Goal: Information Seeking & Learning: Understand process/instructions

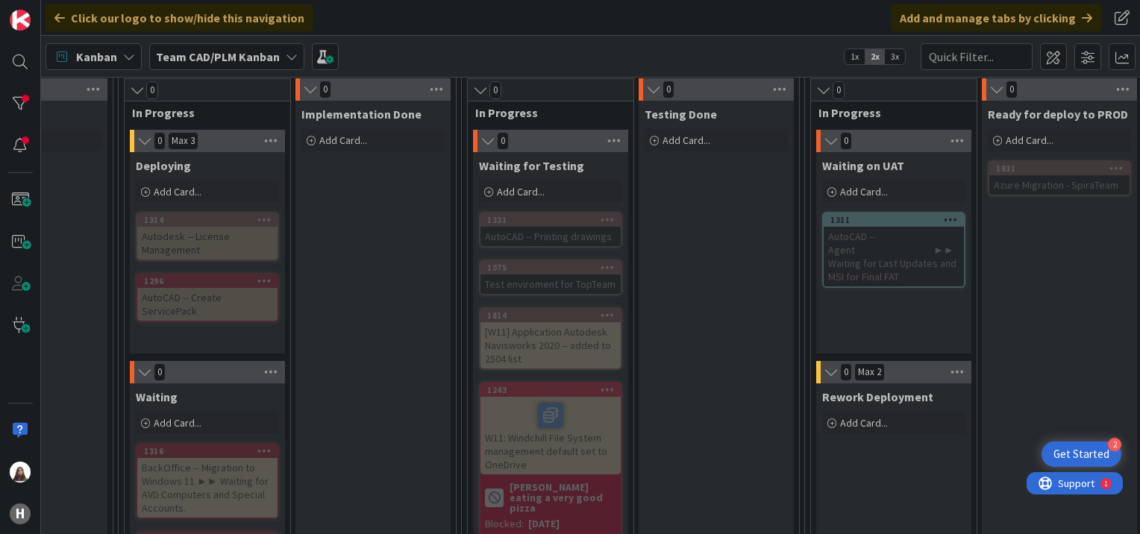
scroll to position [943, 821]
click at [287, 54] on icon at bounding box center [292, 57] width 12 height 12
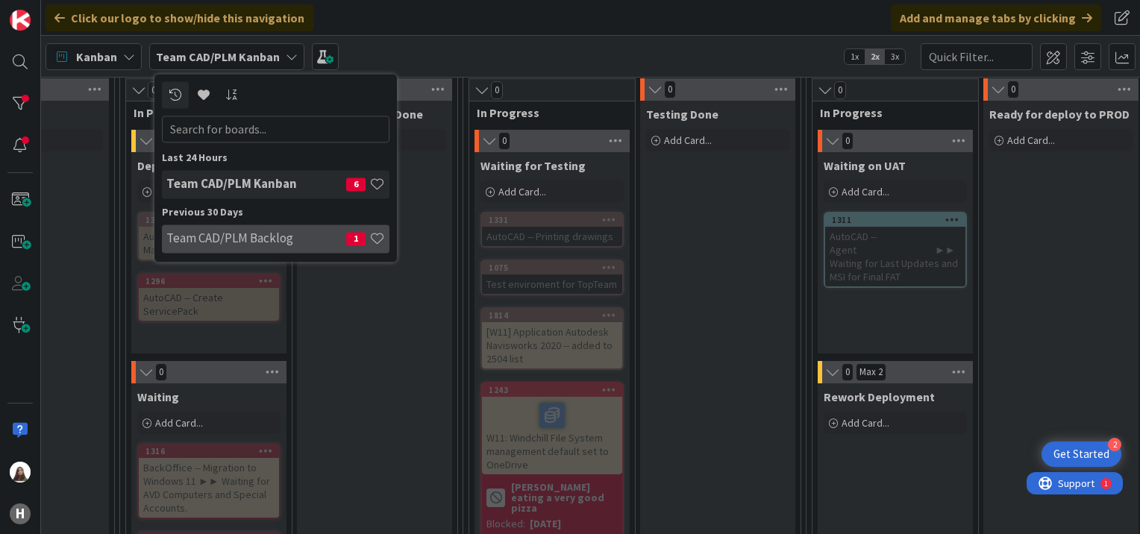
click at [231, 240] on h4 "Team CAD/PLM Backlog" at bounding box center [256, 238] width 180 height 15
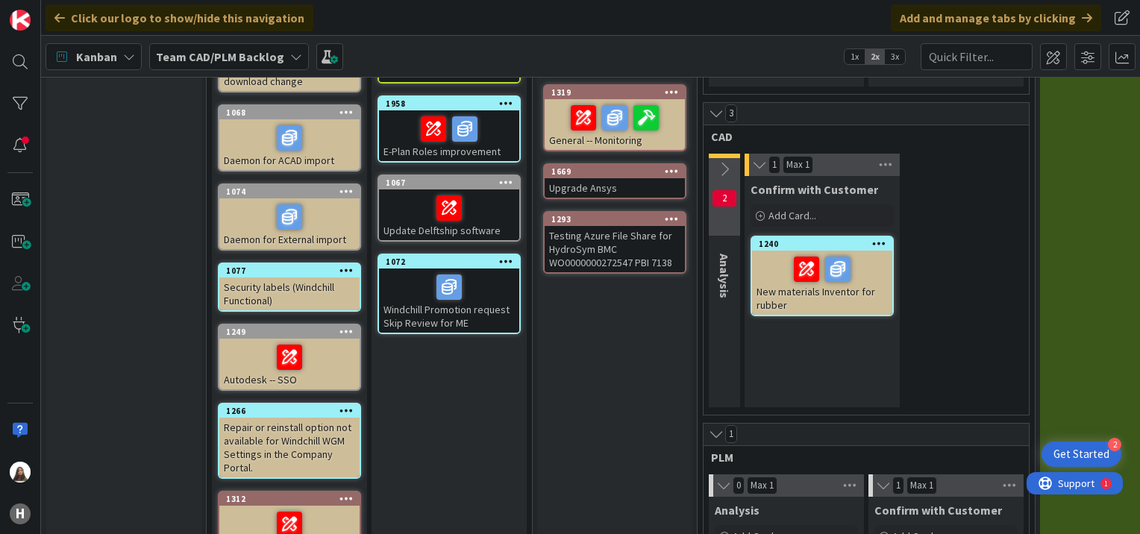
scroll to position [369, 0]
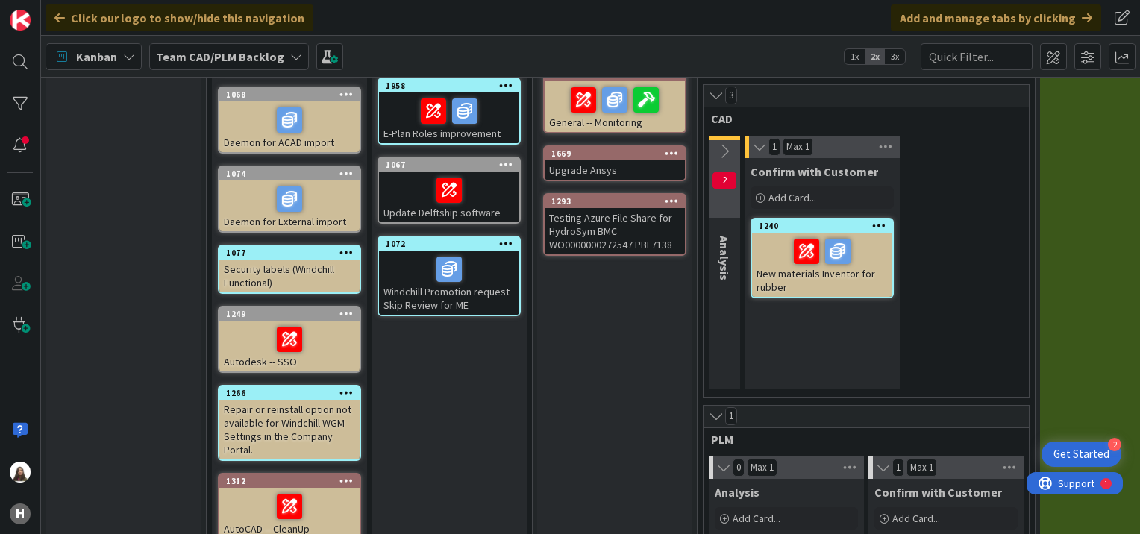
click at [413, 277] on div at bounding box center [449, 269] width 131 height 31
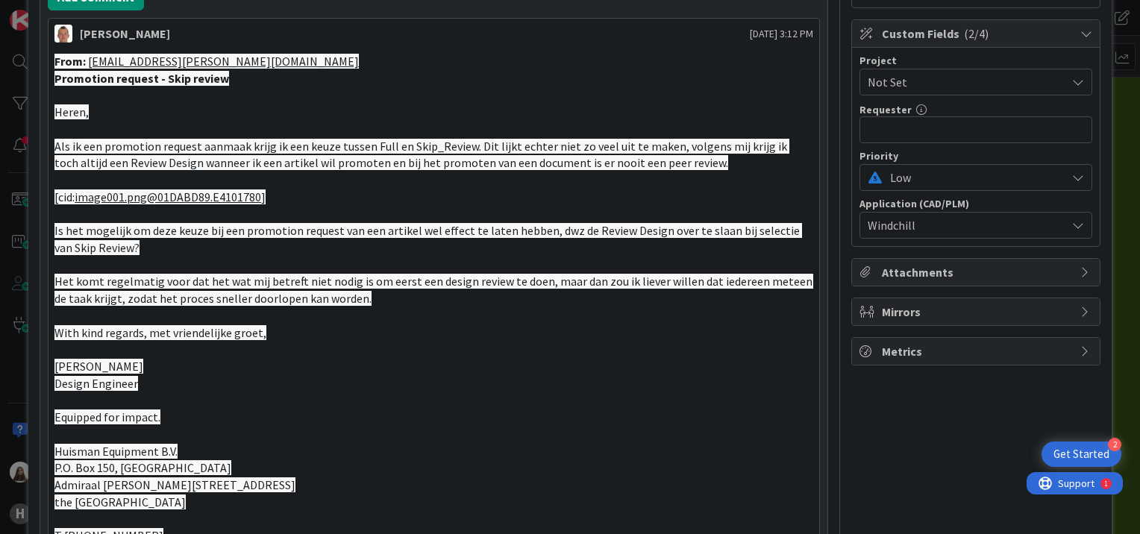
scroll to position [421, 0]
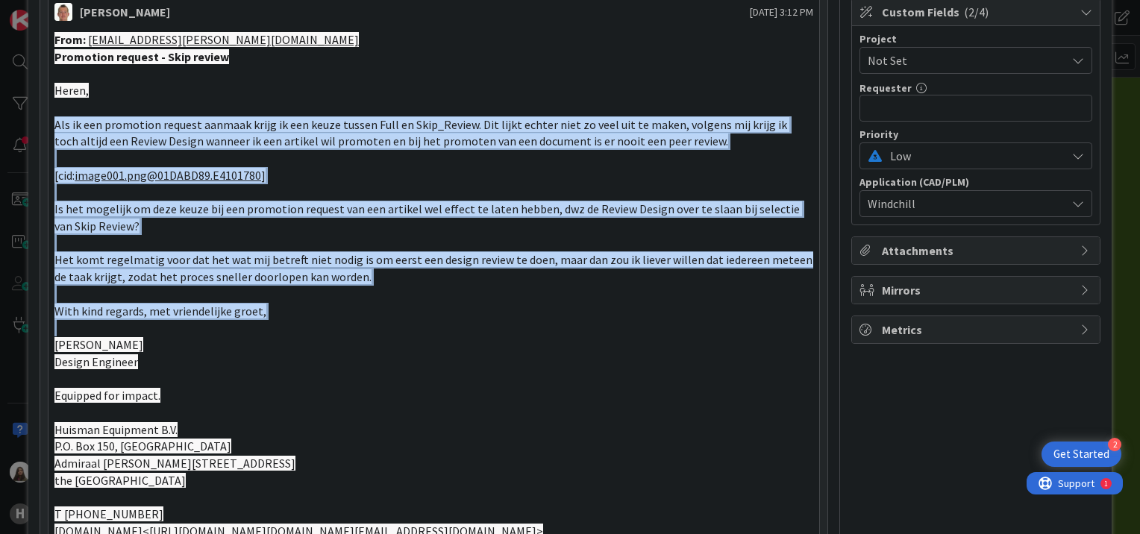
drag, startPoint x: 56, startPoint y: 121, endPoint x: 257, endPoint y: 317, distance: 280.8
click at [257, 317] on div "From: [EMAIL_ADDRESS][PERSON_NAME][DOMAIN_NAME] Promotion request - Skip review…" at bounding box center [433, 302] width 759 height 543
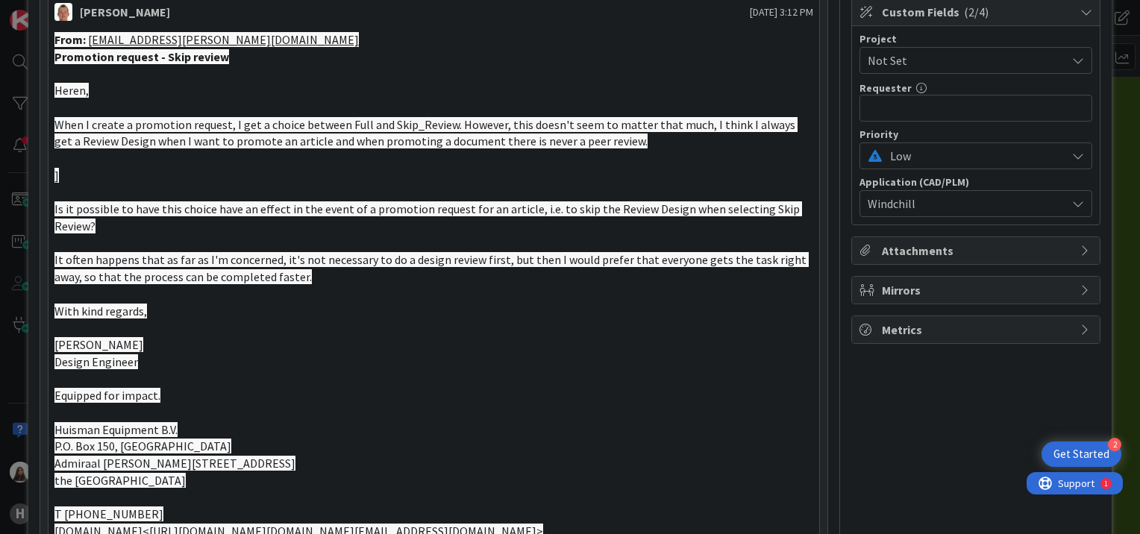
click at [636, 375] on p at bounding box center [433, 378] width 759 height 17
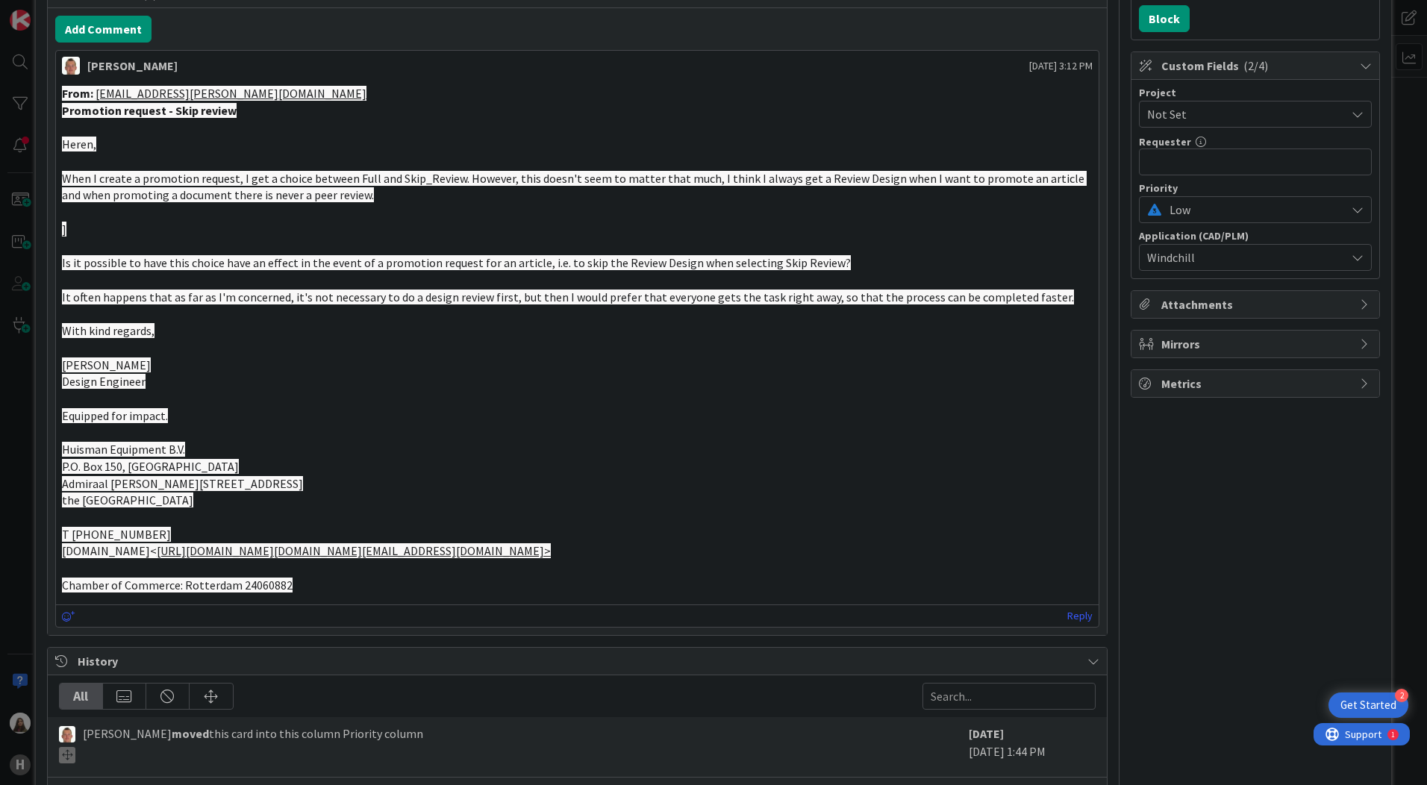
scroll to position [346, 0]
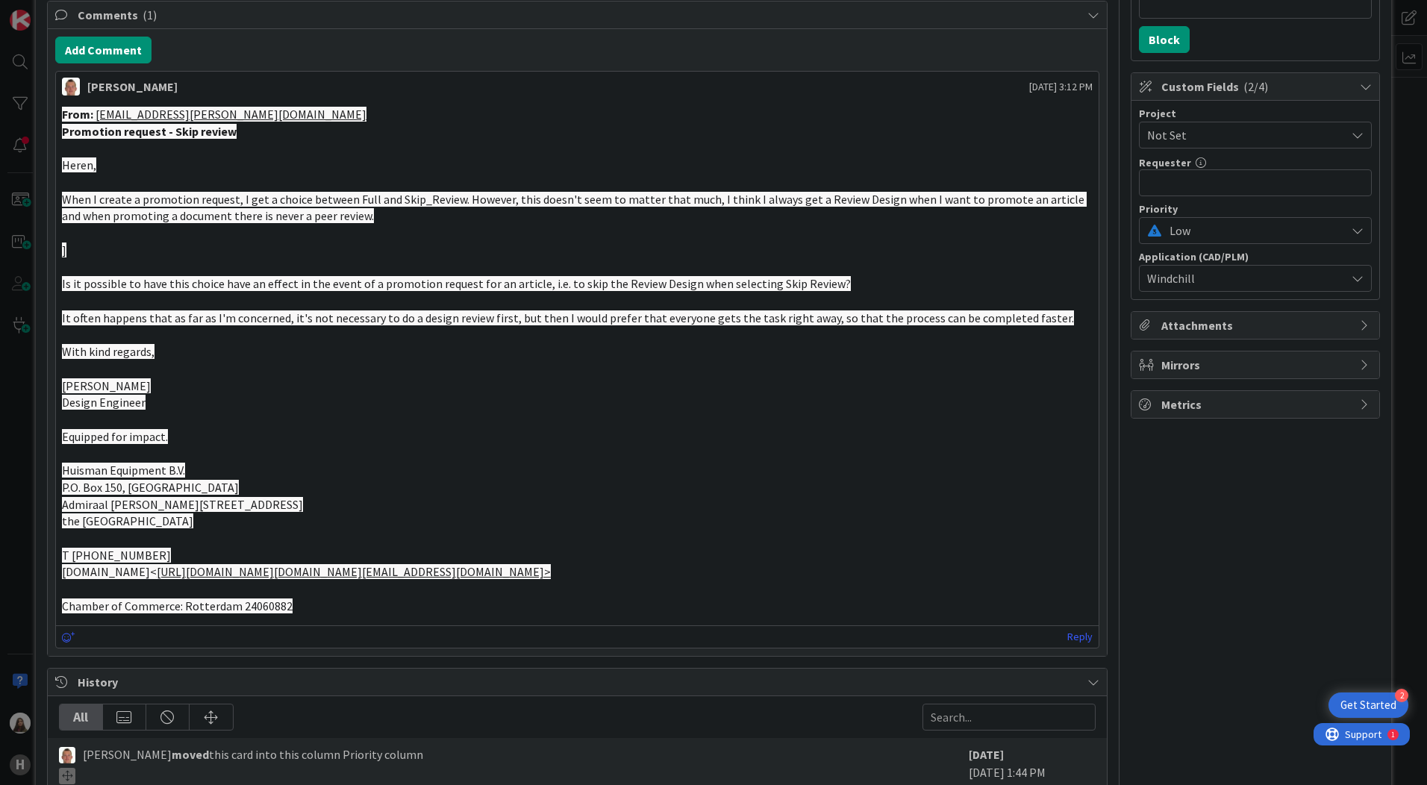
click at [344, 400] on p "Design Engineer" at bounding box center [577, 402] width 1031 height 17
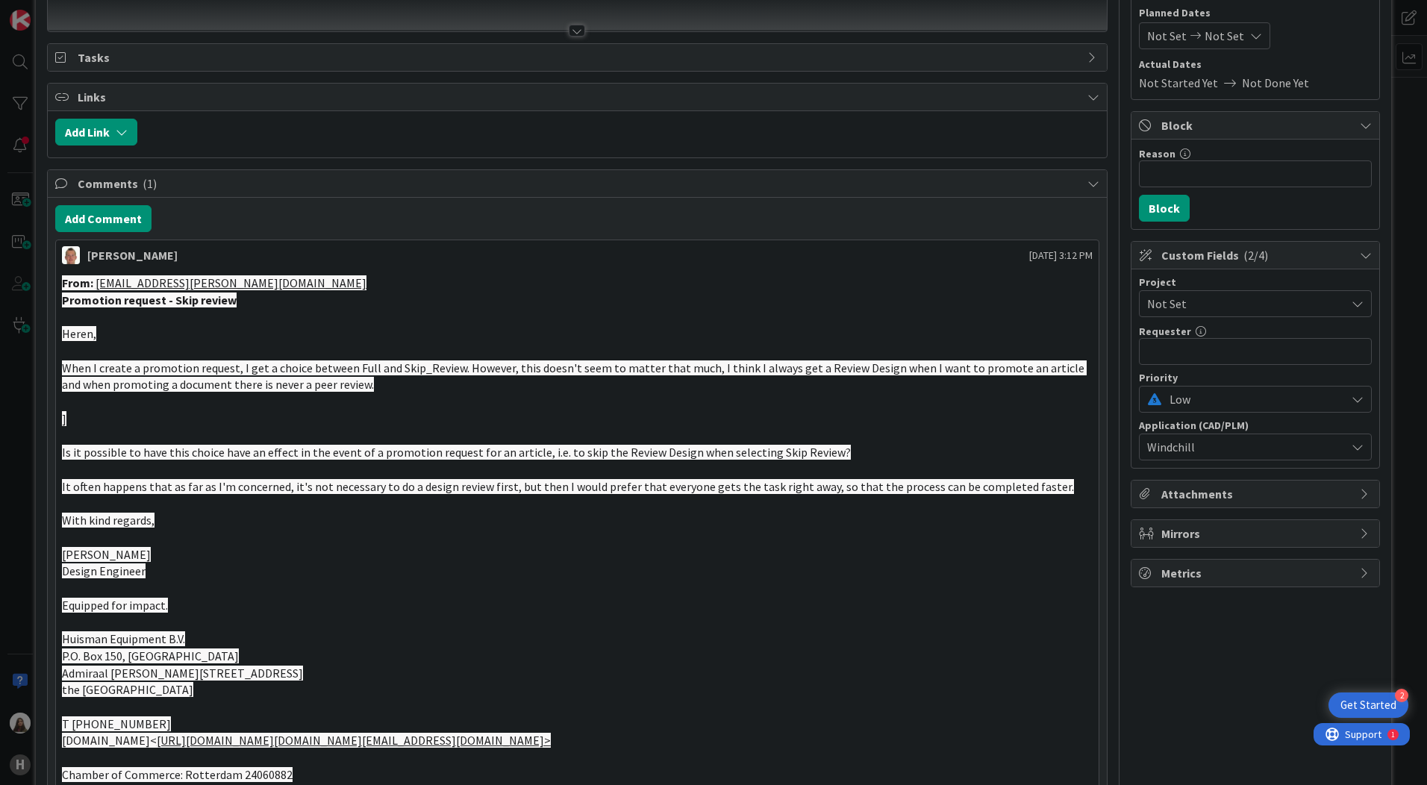
scroll to position [272, 0]
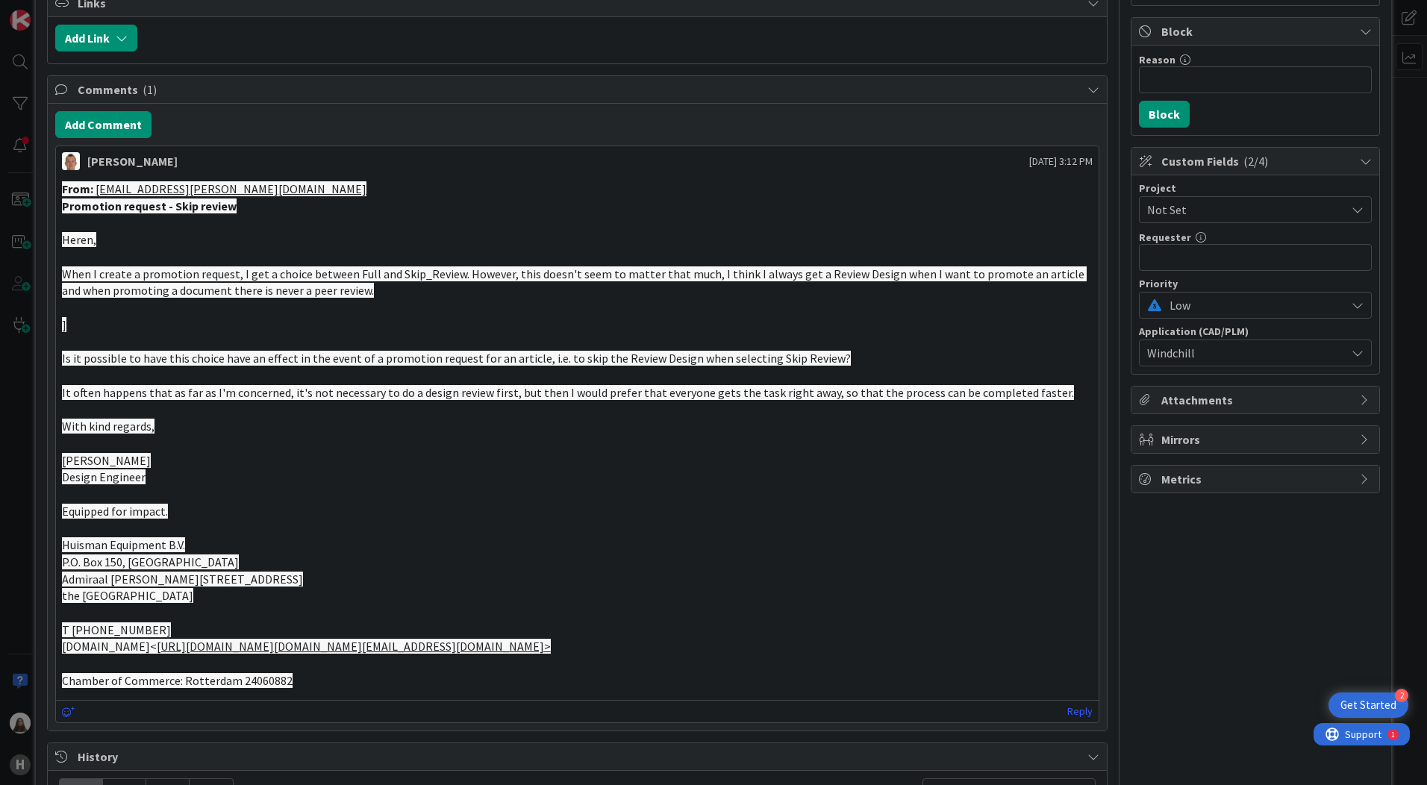
click at [293, 492] on p at bounding box center [577, 494] width 1031 height 17
click at [191, 416] on p at bounding box center [577, 409] width 1031 height 17
click at [165, 416] on p at bounding box center [577, 409] width 1031 height 17
click at [991, 384] on p "It often happens that as far as I'm concerned, it's not necessary to do a desig…" at bounding box center [577, 392] width 1031 height 17
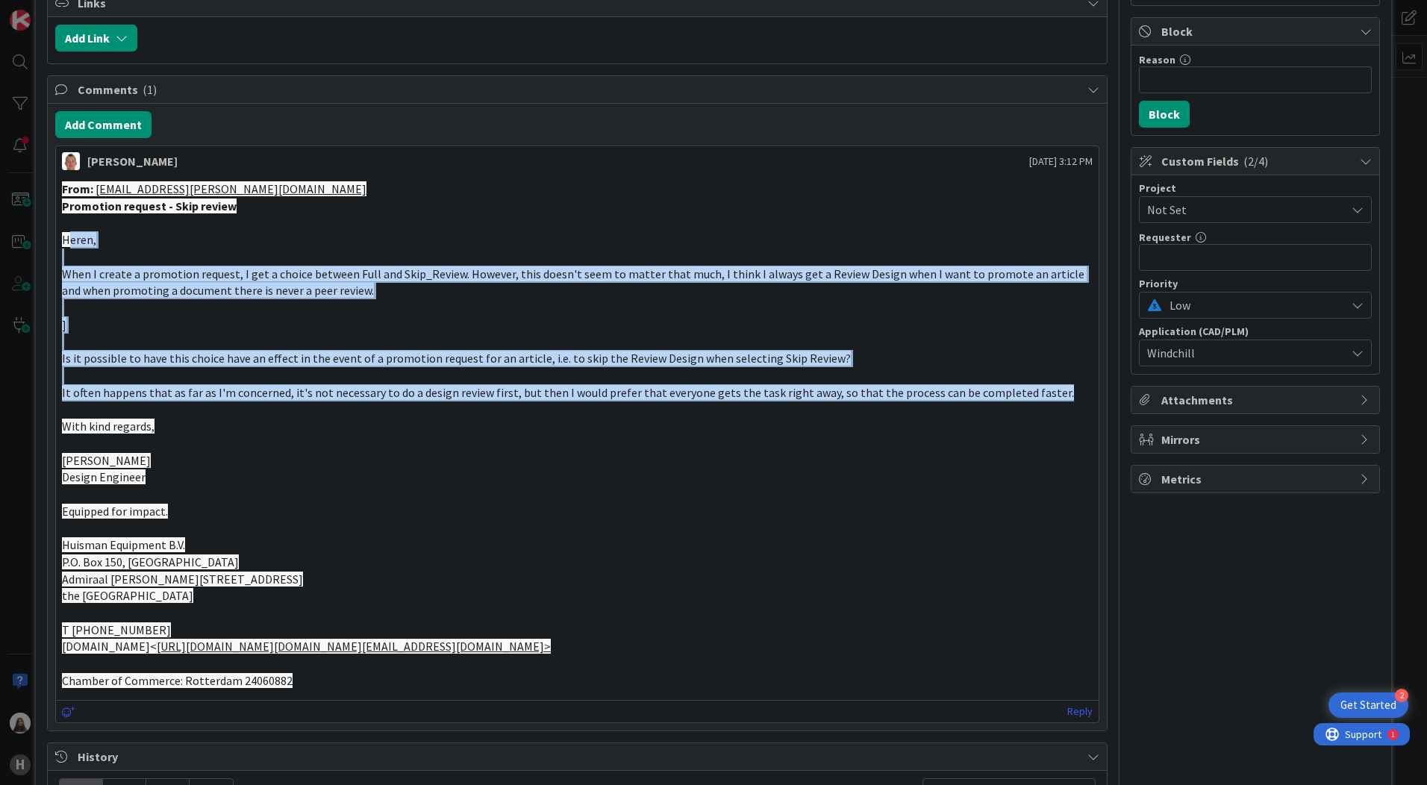
drag, startPoint x: 1043, startPoint y: 392, endPoint x: 66, endPoint y: 234, distance: 989.7
click at [66, 234] on div "From: [EMAIL_ADDRESS][PERSON_NAME][DOMAIN_NAME] Promotion request - Skip review…" at bounding box center [577, 435] width 1031 height 509
drag, startPoint x: 66, startPoint y: 234, endPoint x: 92, endPoint y: 255, distance: 33.5
click at [92, 255] on p at bounding box center [577, 257] width 1031 height 17
drag, startPoint x: 64, startPoint y: 237, endPoint x: 1028, endPoint y: 422, distance: 981.9
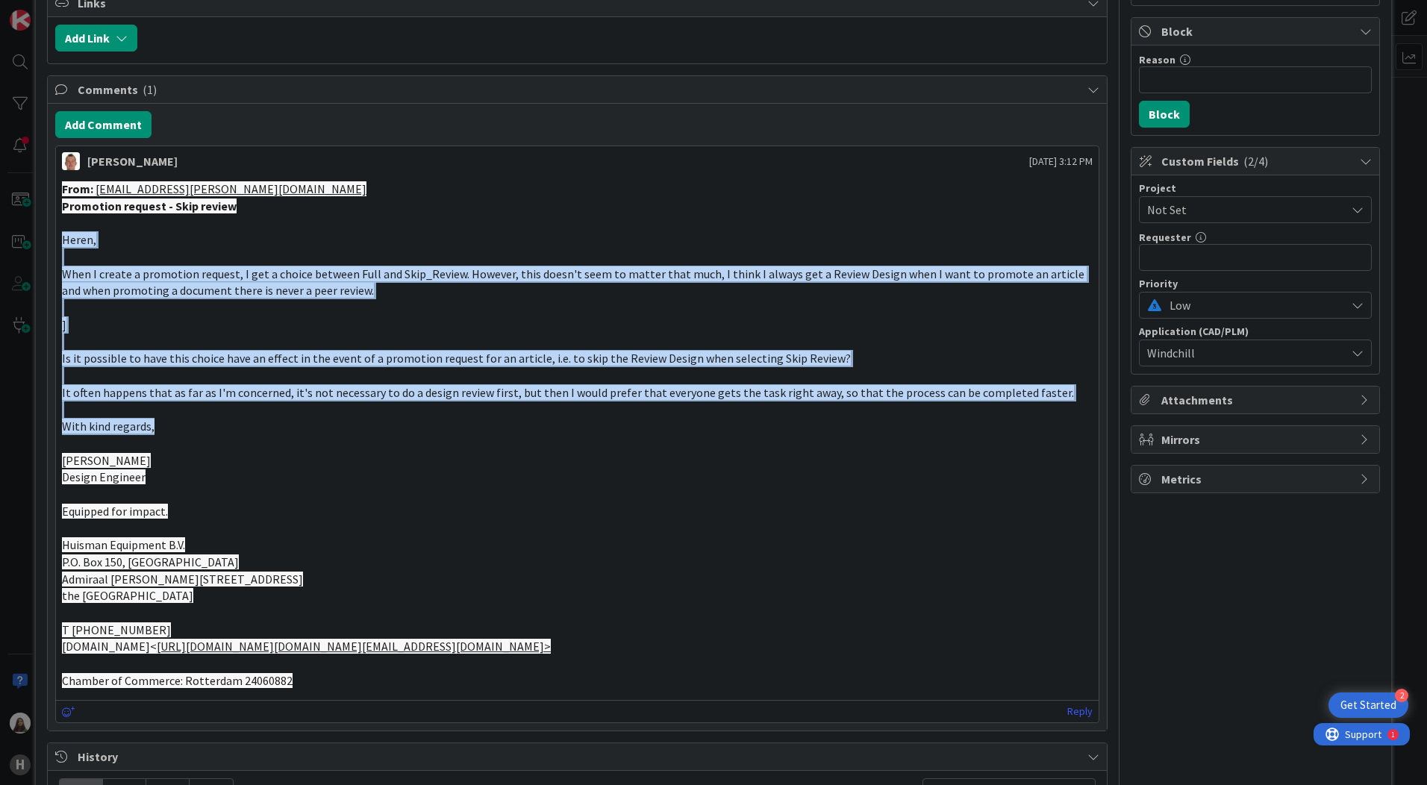
click at [1028, 422] on div "From: [EMAIL_ADDRESS][PERSON_NAME][DOMAIN_NAME] Promotion request - Skip review…" at bounding box center [577, 435] width 1031 height 509
copy div "Heren, When I create a promotion request, I get a choice between Full and Skip_…"
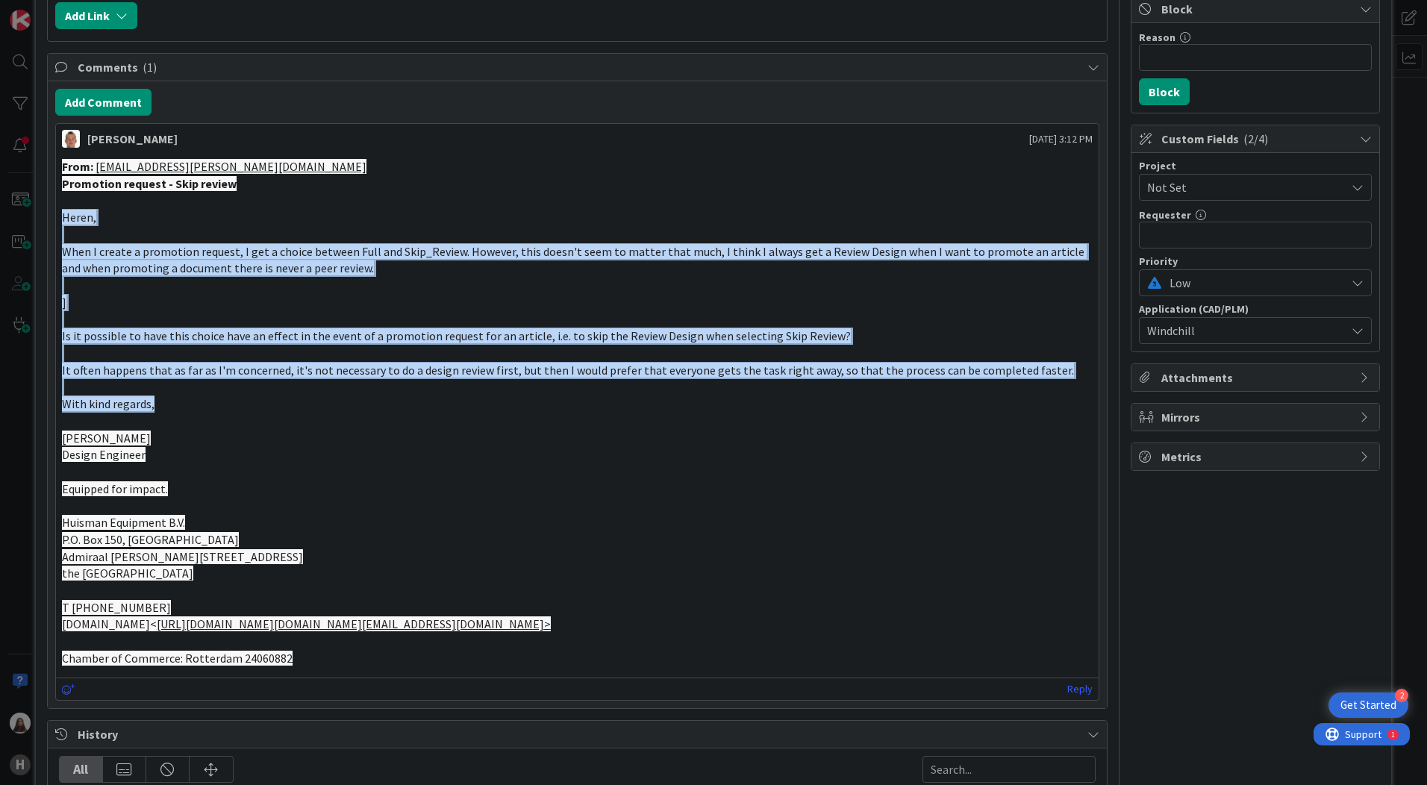
scroll to position [299, 0]
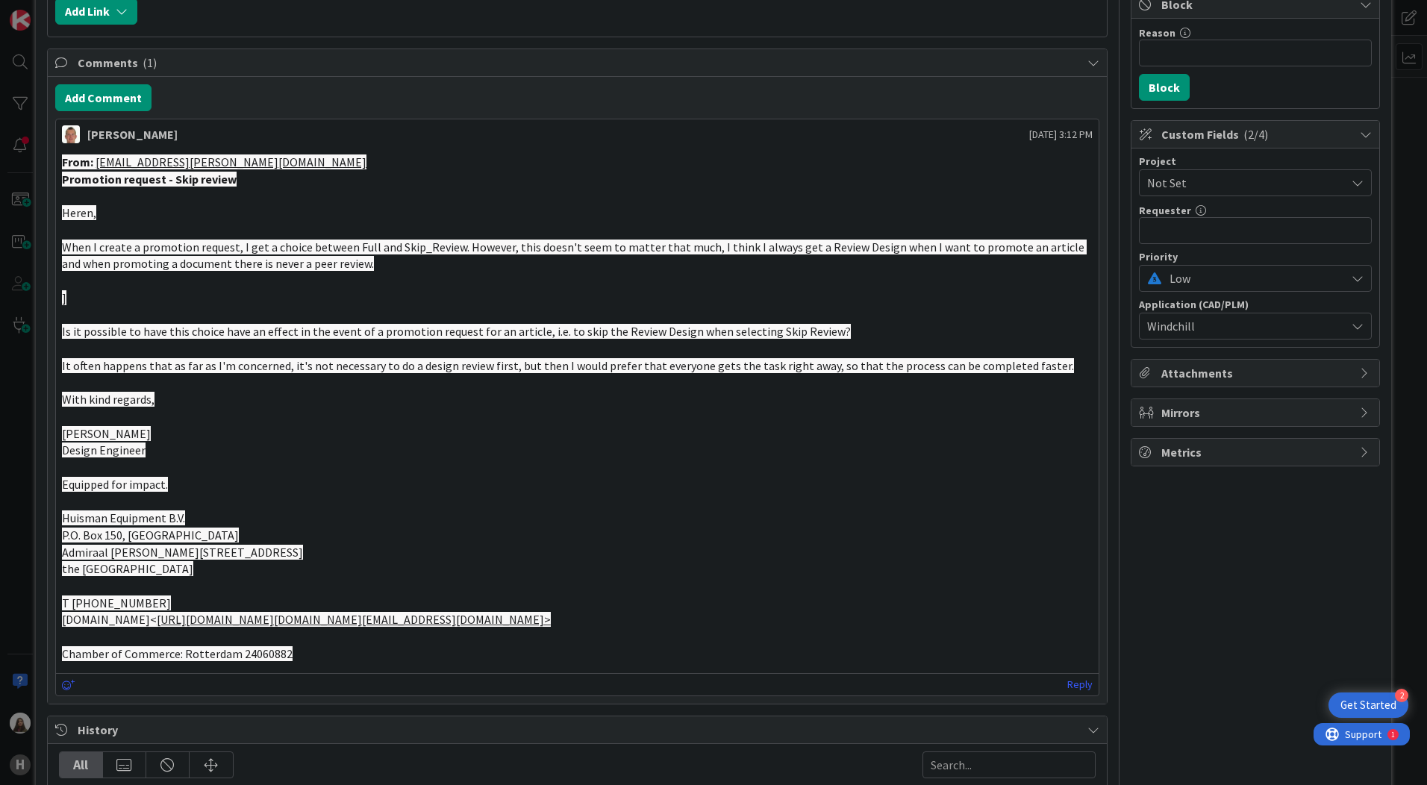
click at [913, 466] on p at bounding box center [577, 467] width 1031 height 17
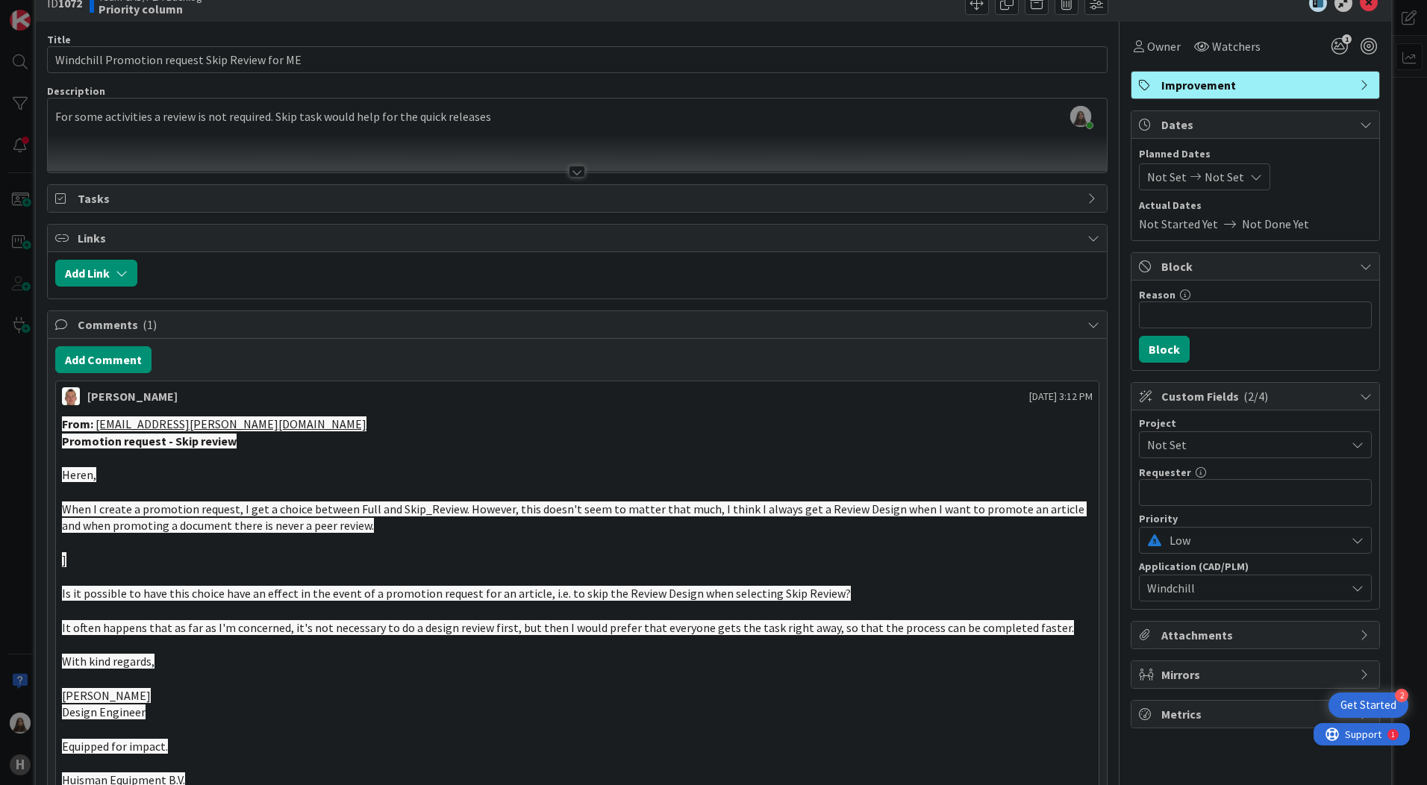
scroll to position [0, 0]
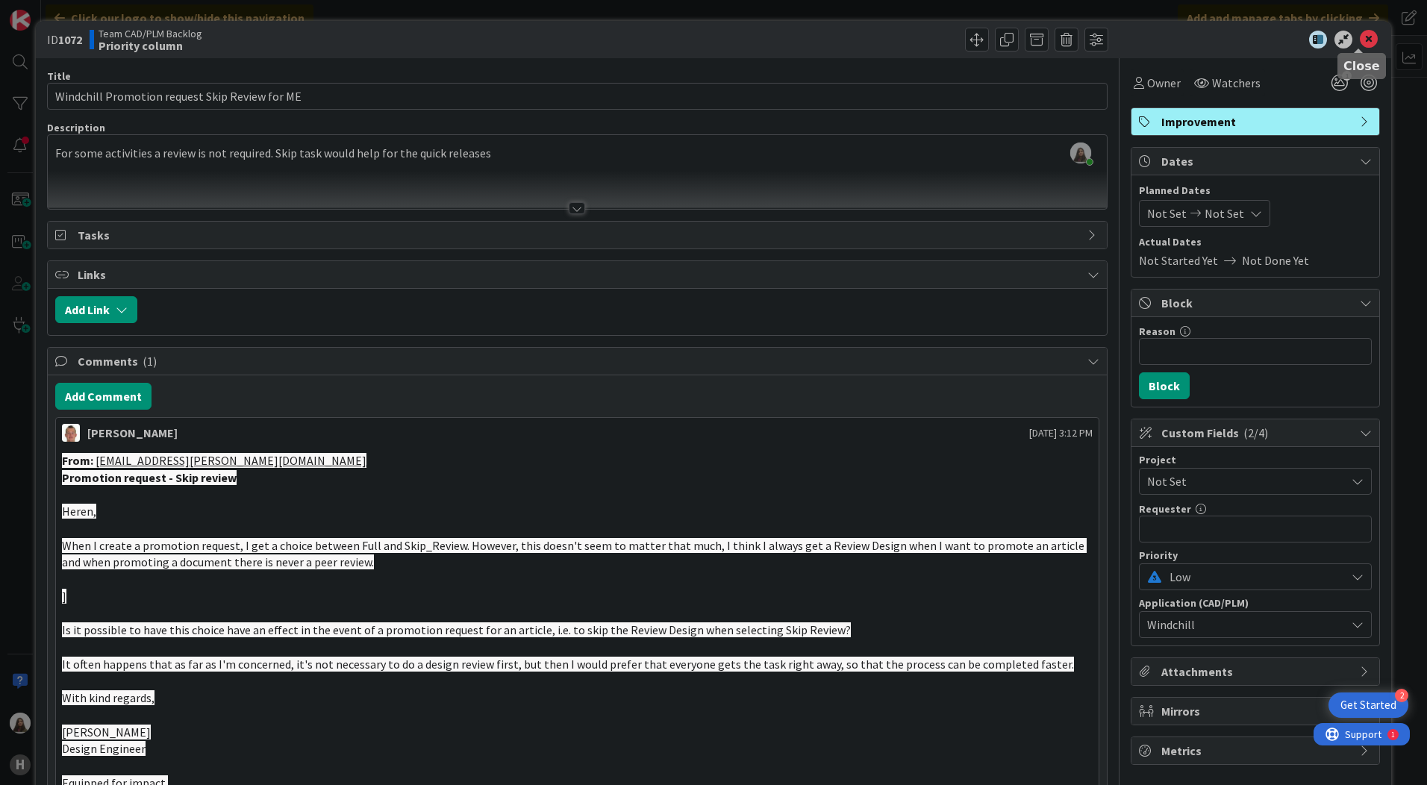
click at [1140, 36] on icon at bounding box center [1369, 40] width 18 height 18
